Goal: Transaction & Acquisition: Purchase product/service

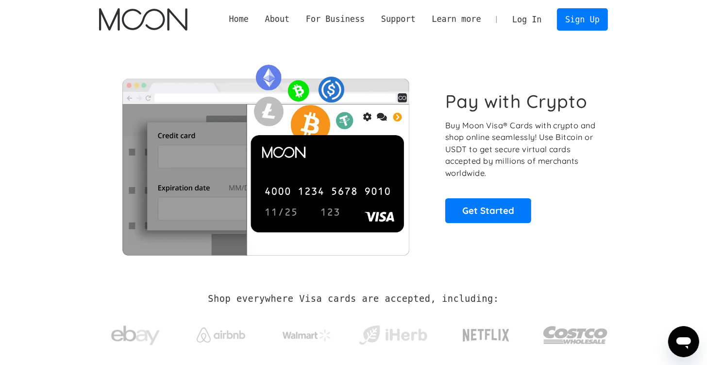
click at [538, 17] on link "Log In" at bounding box center [527, 19] width 46 height 21
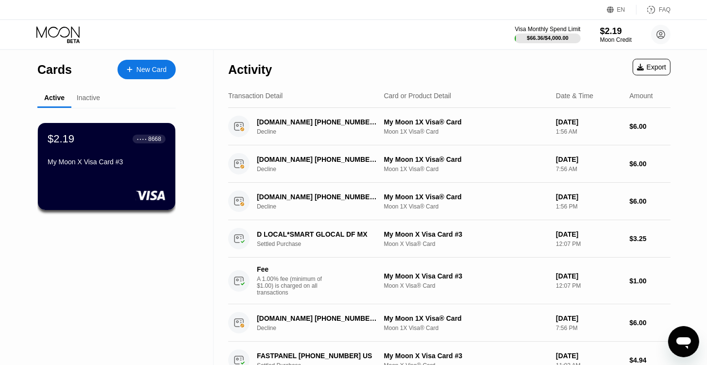
click at [474, 35] on div "Visa Monthly Spend Limit $66.36 / $4,000.00 $2.19 Moon Credit vernon vernon1001…" at bounding box center [353, 34] width 707 height 29
click at [475, 33] on div "Visa Monthly Spend Limit $66.36 / $4,000.00 $2.19 Moon Credit vernon vernon1001…" at bounding box center [353, 34] width 707 height 29
click at [457, 30] on div "Visa Monthly Spend Limit $66.36 / $4,000.00 $2.19 Moon Credit vernon vernon1001…" at bounding box center [353, 34] width 707 height 29
click at [426, 32] on div "Visa Monthly Spend Limit $66.36 / $4,000.00 $2.19 Moon Credit vernon vernon1001…" at bounding box center [353, 34] width 707 height 29
click at [375, 31] on div "Visa Monthly Spend Limit $66.36 / $4,000.00 $2.19 Moon Credit vernon vernon1001…" at bounding box center [353, 34] width 707 height 29
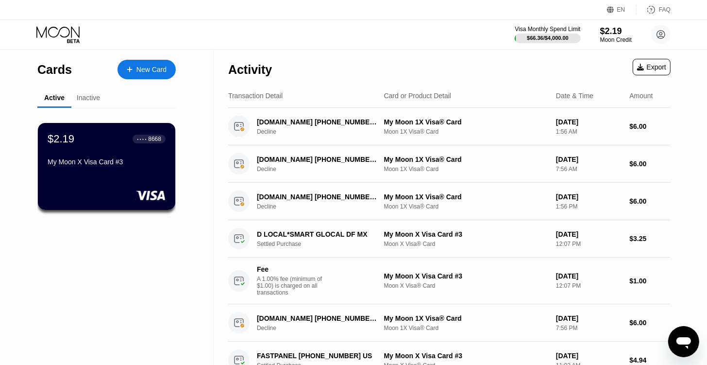
click at [331, 33] on div "Visa Monthly Spend Limit $66.36 / $4,000.00 $2.19 Moon Credit vernon vernon1001…" at bounding box center [353, 34] width 707 height 29
click at [334, 34] on div "Visa Monthly Spend Limit $66.36 / $4,000.00 $2.19 Moon Credit vernon vernon1001…" at bounding box center [353, 34] width 707 height 29
click at [449, 28] on div "Visa Monthly Spend Limit $66.36 / $4,000.00 $2.19 Moon Credit vernon vernon1001…" at bounding box center [353, 34] width 707 height 29
click at [465, 32] on div "Visa Monthly Spend Limit $66.36 / $4,000.00 $2.19 Moon Credit vernon vernon1001…" at bounding box center [353, 34] width 707 height 29
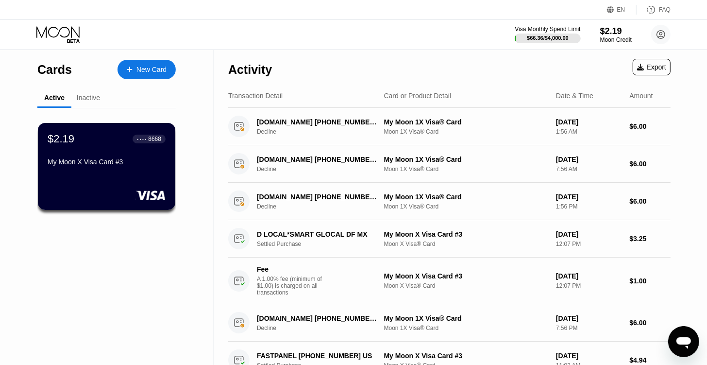
click at [351, 28] on div "Visa Monthly Spend Limit $66.36 / $4,000.00 $2.19 Moon Credit vernon vernon1001…" at bounding box center [353, 34] width 707 height 29
click at [452, 69] on div "Activity Export" at bounding box center [449, 67] width 442 height 34
click at [336, 62] on div "Activity Export" at bounding box center [449, 67] width 442 height 34
click at [378, 36] on div "Visa Monthly Spend Limit $66.36 / $4,000.00 $2.19 Moon Credit vernon vernon1001…" at bounding box center [353, 34] width 707 height 29
click at [159, 330] on div "$2.19 ● ● ● ● 8668 My Moon X Visa Card #3" at bounding box center [106, 316] width 138 height 416
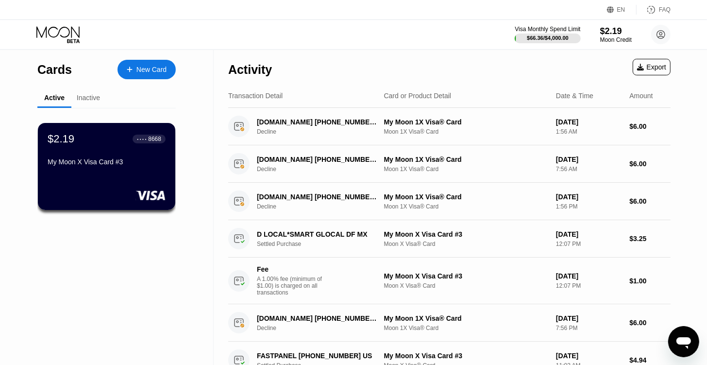
click at [164, 300] on div "$2.19 ● ● ● ● 8668 My Moon X Visa Card #3" at bounding box center [106, 316] width 138 height 416
click at [618, 42] on div "Moon Credit" at bounding box center [616, 39] width 33 height 7
click at [595, 62] on div "Activity Export" at bounding box center [449, 67] width 442 height 34
click at [615, 35] on div "$2.19" at bounding box center [616, 31] width 33 height 10
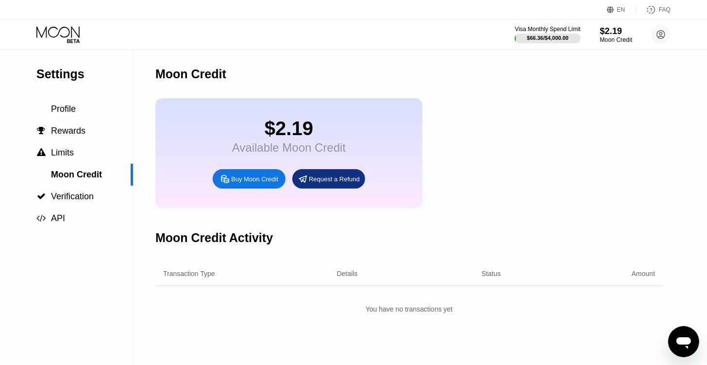
click at [613, 27] on div "$2.19" at bounding box center [616, 31] width 33 height 10
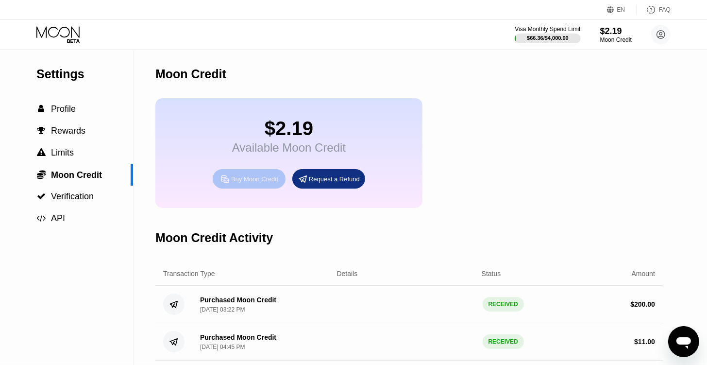
click at [257, 183] on div "Buy Moon Credit" at bounding box center [254, 179] width 47 height 8
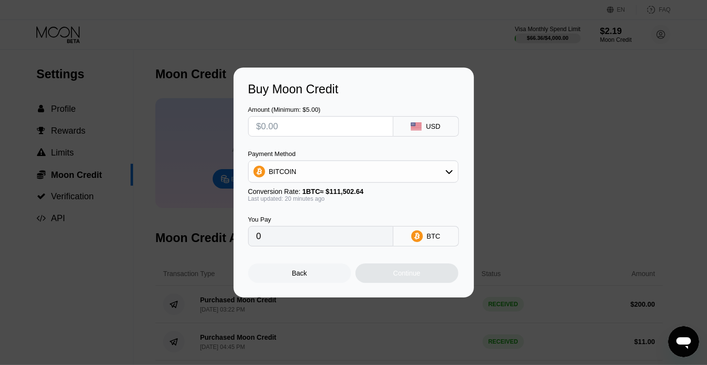
click at [327, 175] on div "BITCOIN" at bounding box center [353, 171] width 209 height 19
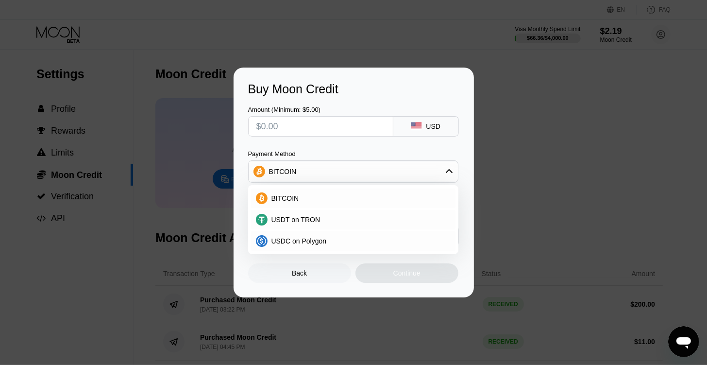
click at [333, 147] on div "Amount (Minimum: $5.00) USD Payment Method BITCOIN BITCOIN USDT on TRON USDC on…" at bounding box center [353, 171] width 211 height 150
click at [316, 122] on input "text" at bounding box center [320, 126] width 129 height 19
type input "$100"
type input "0.00089755"
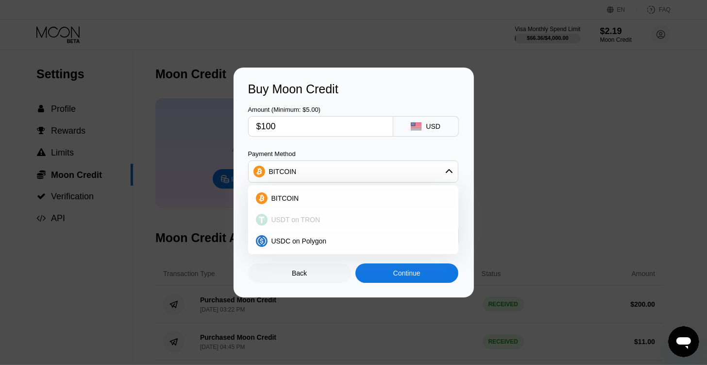
type input "$100"
click at [351, 193] on div "BITCOIN" at bounding box center [353, 197] width 204 height 19
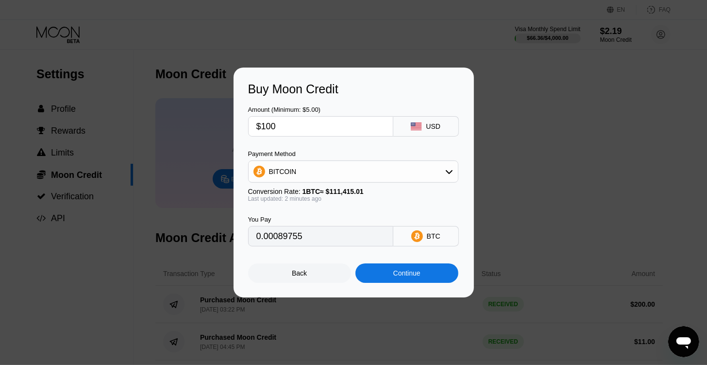
click at [408, 283] on div "Continue" at bounding box center [406, 272] width 103 height 19
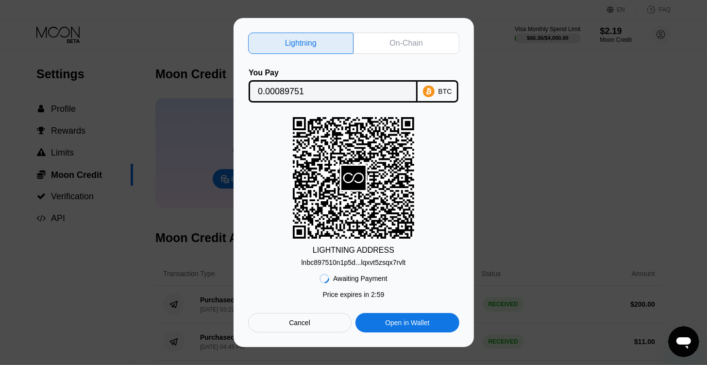
click at [258, 152] on div "LIGHTNING ADDRESS lnbc897510n1p5d...lqxvt5zsqx7rvlt" at bounding box center [353, 191] width 211 height 149
click at [401, 41] on div "On-Chain" at bounding box center [406, 43] width 33 height 10
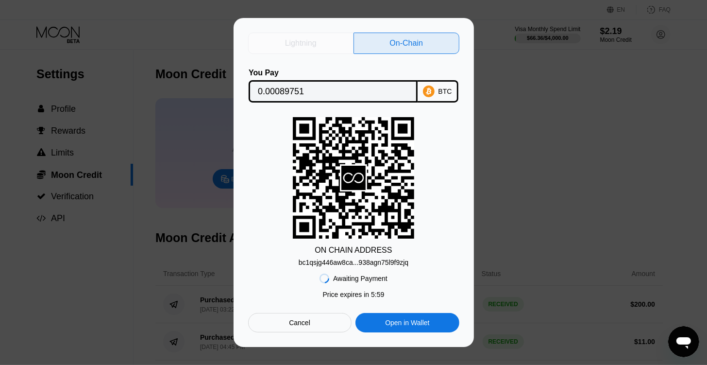
click at [323, 38] on div "Lightning" at bounding box center [301, 43] width 106 height 21
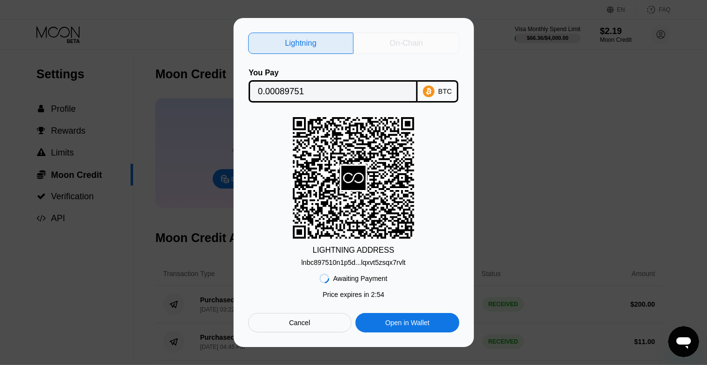
click at [406, 44] on div "On-Chain" at bounding box center [406, 43] width 33 height 10
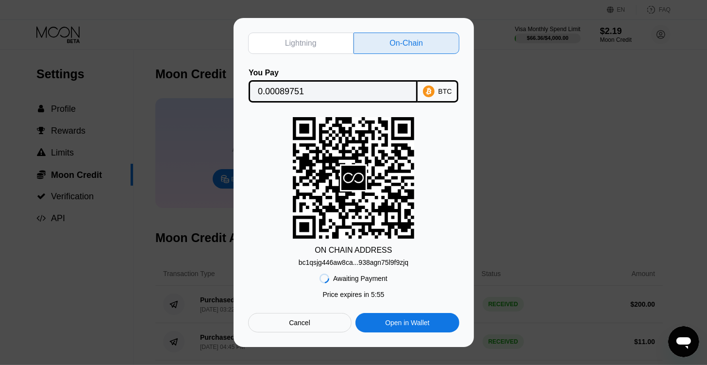
click at [268, 207] on div "ON CHAIN ADDRESS bc1qsjg446aw8ca...938agn75l9f9zjq" at bounding box center [353, 191] width 211 height 149
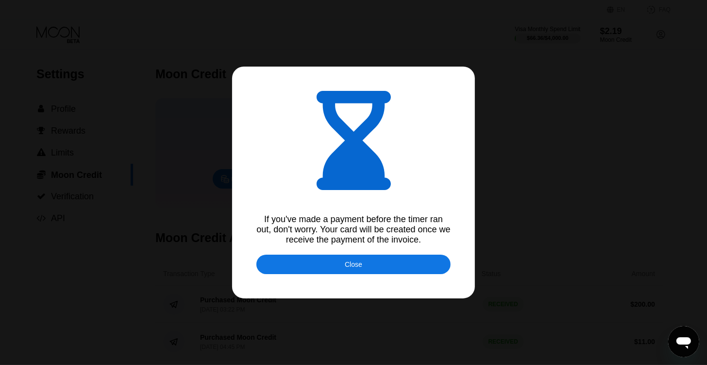
click at [416, 268] on div "Close" at bounding box center [353, 263] width 194 height 19
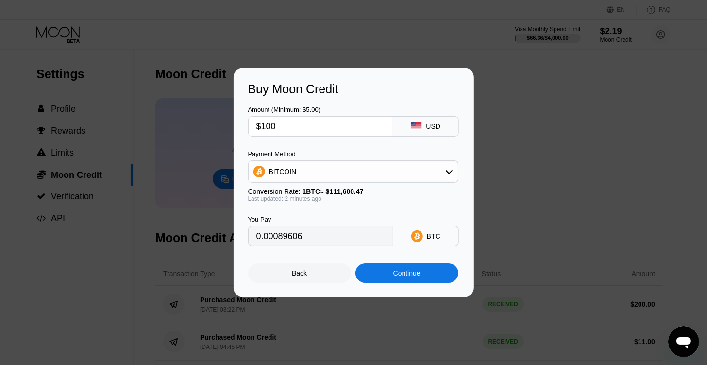
type input "0.00089629"
click at [397, 283] on div "Continue" at bounding box center [406, 272] width 103 height 19
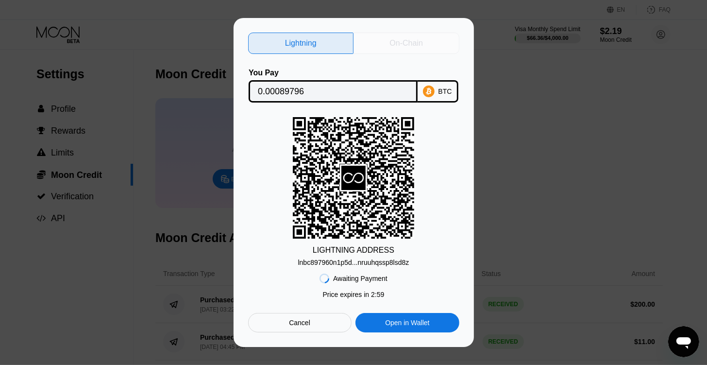
click at [394, 42] on div "On-Chain" at bounding box center [406, 43] width 33 height 10
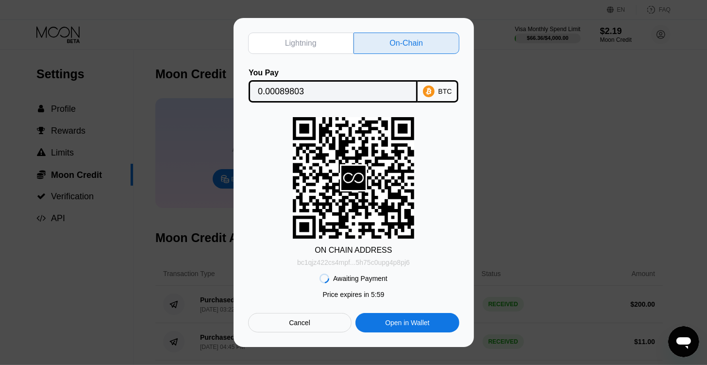
click at [382, 265] on div "bc1qjz422cs4mpf...5h75c0upg4p8pj6" at bounding box center [353, 262] width 113 height 8
click at [382, 92] on input "0.00089803" at bounding box center [333, 91] width 151 height 19
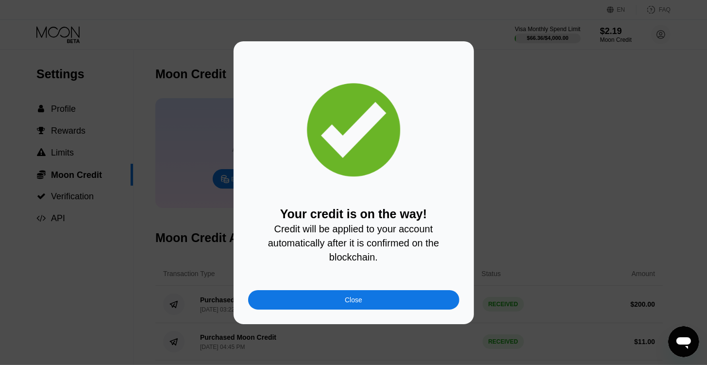
click at [363, 307] on div "Close" at bounding box center [353, 299] width 211 height 19
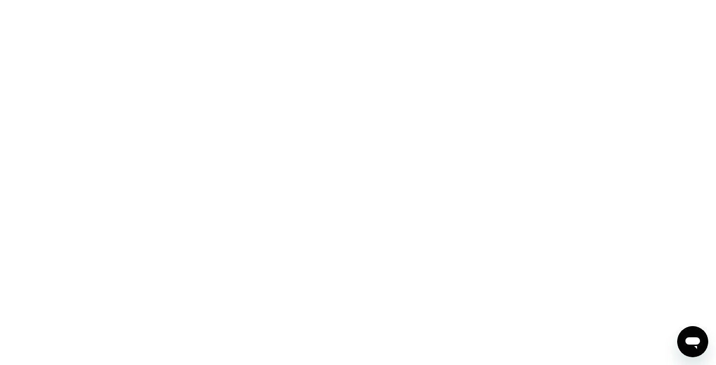
click at [457, 124] on div at bounding box center [358, 182] width 716 height 365
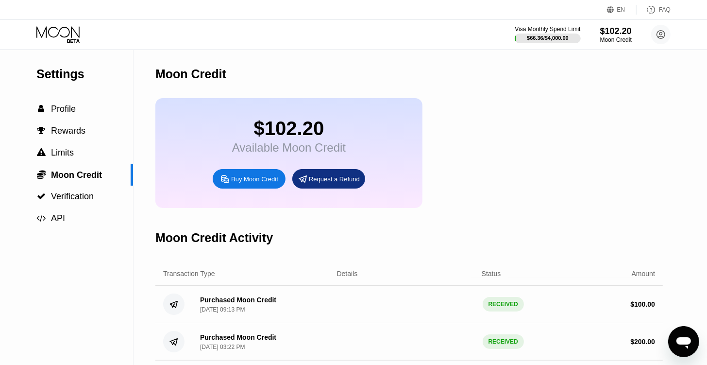
click at [232, 44] on div "Visa Monthly Spend Limit $66.36 / $4,000.00 $102.20 Moon Credit vernon vernon10…" at bounding box center [353, 34] width 707 height 29
click at [60, 113] on span "Profile" at bounding box center [63, 109] width 25 height 10
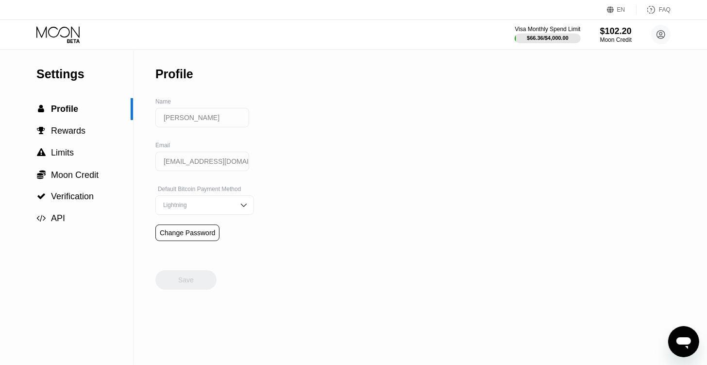
click at [66, 26] on div "Visa Monthly Spend Limit $66.36 / $4,000.00 $102.20 Moon Credit vernon vernon10…" at bounding box center [353, 34] width 707 height 29
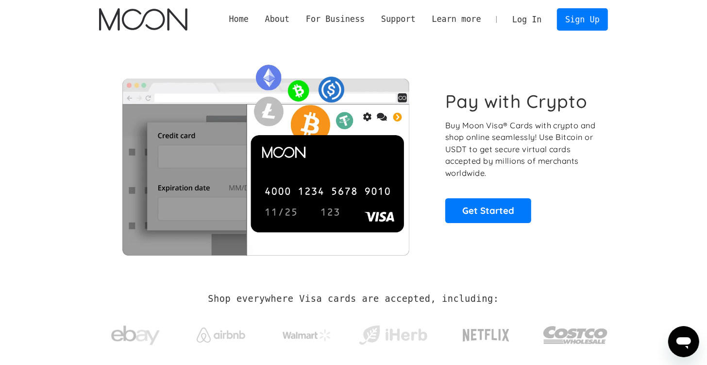
click at [529, 20] on link "Log In" at bounding box center [527, 19] width 46 height 21
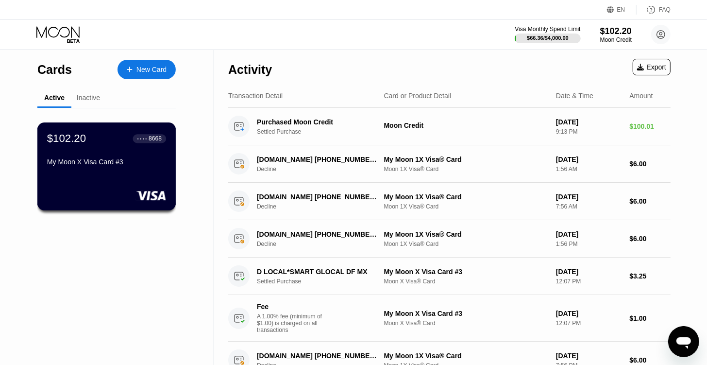
click at [139, 166] on div "My Moon X Visa Card #3" at bounding box center [106, 162] width 119 height 8
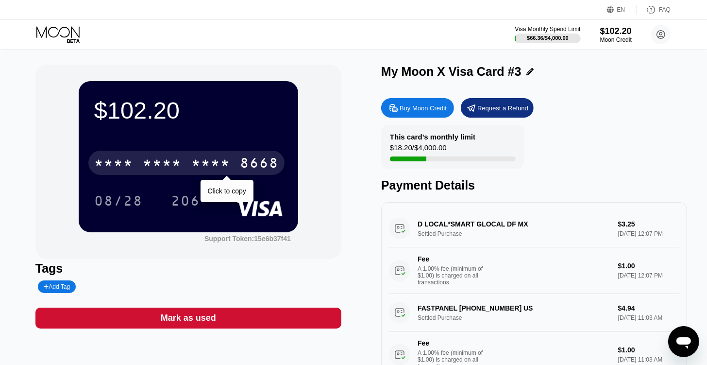
click at [240, 165] on div "8668" at bounding box center [259, 164] width 39 height 16
